Goal: Transaction & Acquisition: Obtain resource

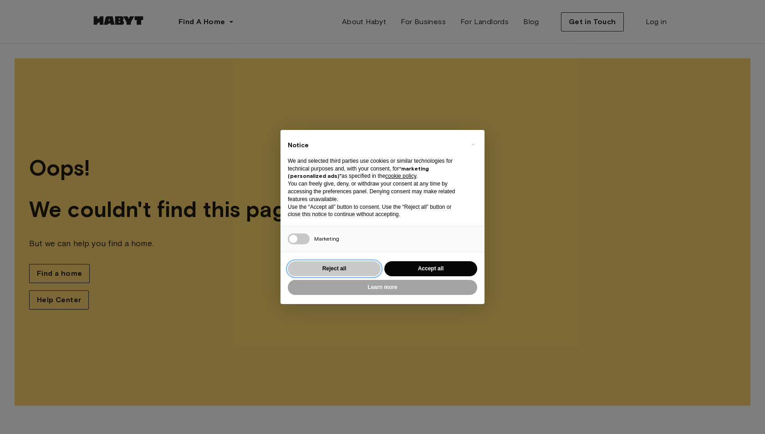
click at [342, 267] on button "Reject all" at bounding box center [334, 268] width 93 height 15
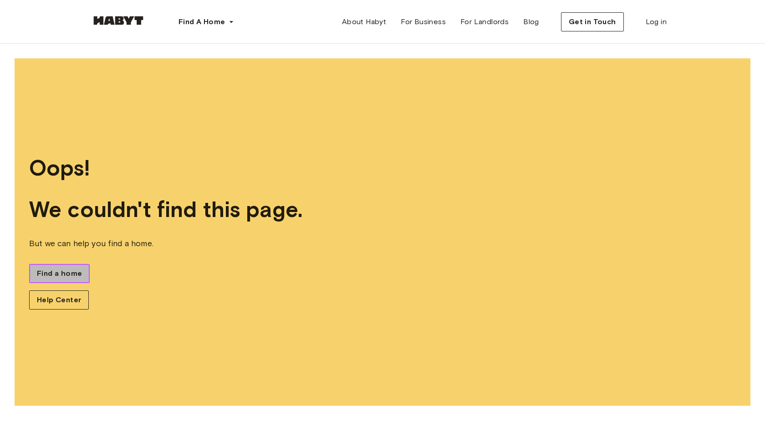
click at [47, 277] on span "Find a home" at bounding box center [59, 273] width 45 height 11
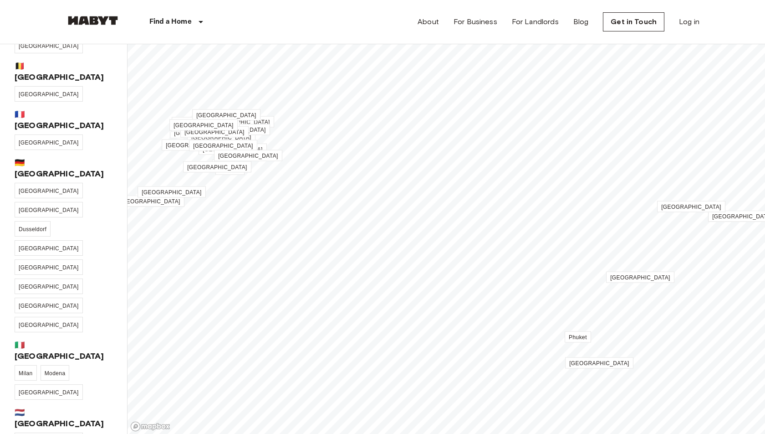
scroll to position [48, 0]
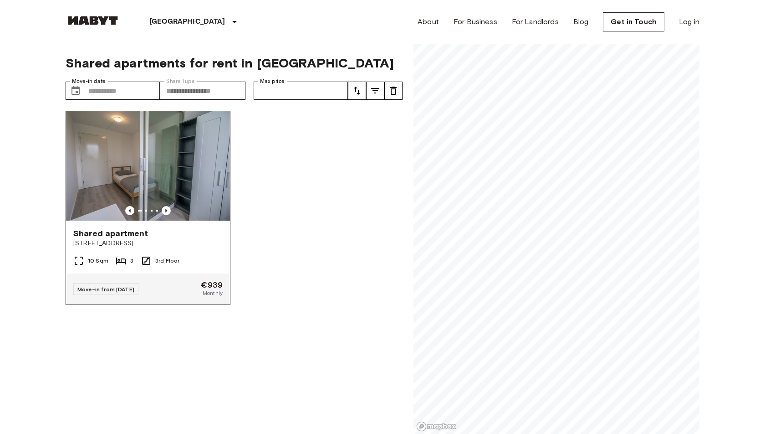
click at [163, 172] on img at bounding box center [148, 165] width 164 height 109
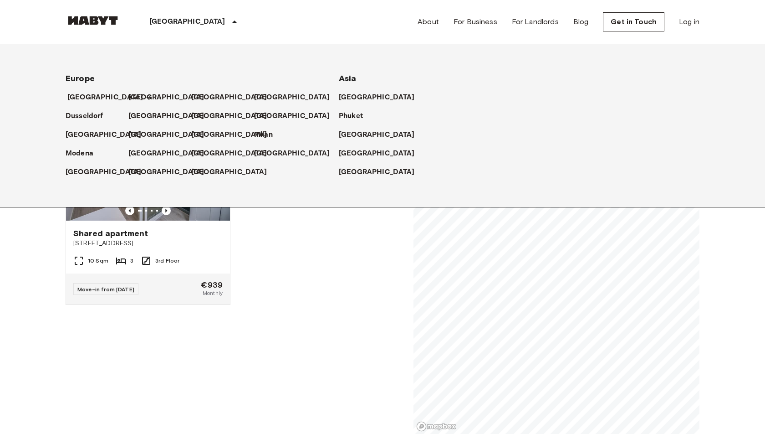
click at [87, 98] on p "[GEOGRAPHIC_DATA]" at bounding box center [105, 97] width 76 height 11
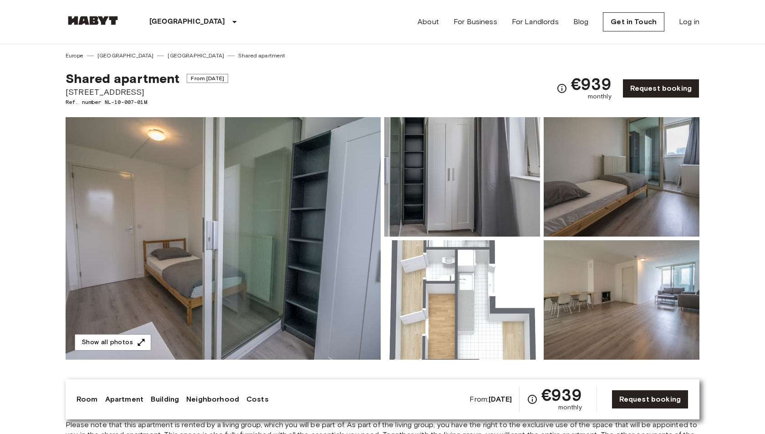
click at [185, 261] on img at bounding box center [223, 238] width 315 height 242
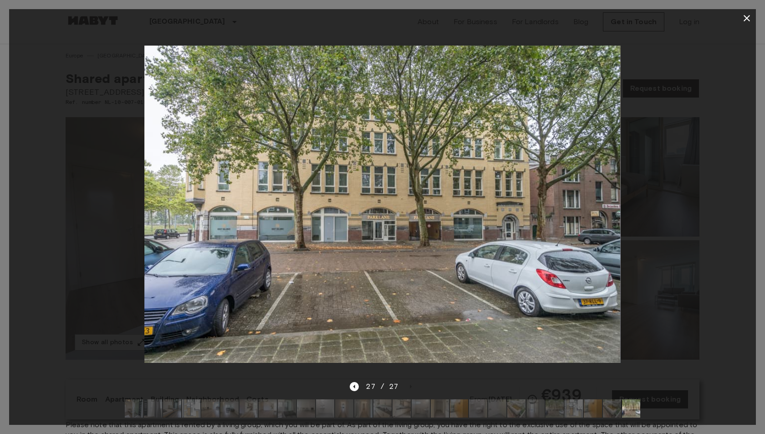
click at [746, 15] on icon "button" at bounding box center [747, 18] width 11 height 11
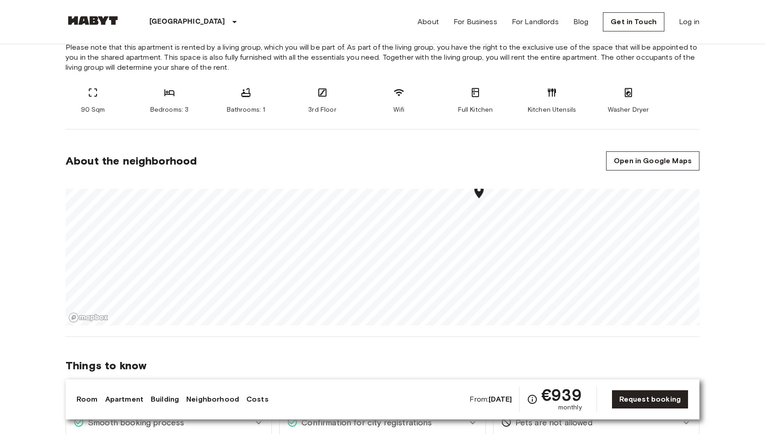
scroll to position [384, 0]
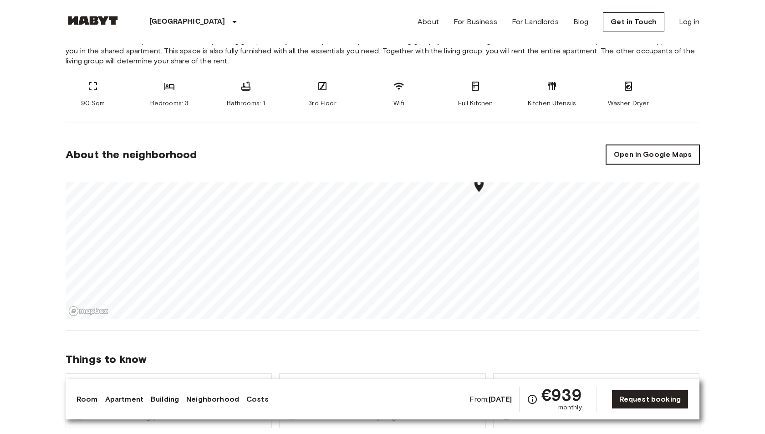
click at [671, 148] on link "Open in Google Maps" at bounding box center [652, 154] width 93 height 19
